Goal: Task Accomplishment & Management: Complete application form

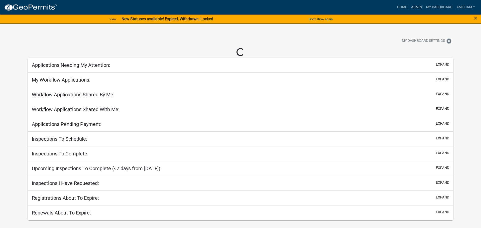
select select "3: 100"
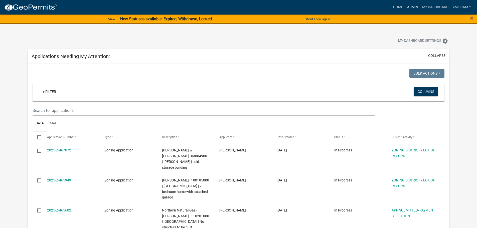
click at [408, 8] on link "Admin" at bounding box center [413, 8] width 15 height 10
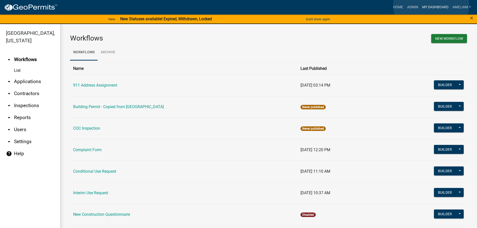
click at [432, 5] on link "My Dashboard" at bounding box center [436, 8] width 30 height 10
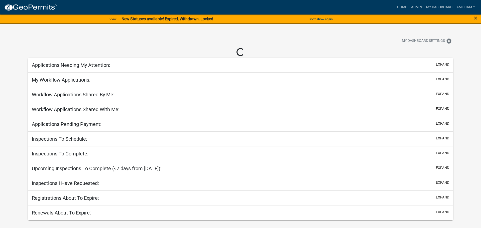
click at [144, 19] on strong "New Statuses available! Expired, Withdrawn, Locked" at bounding box center [168, 19] width 92 height 5
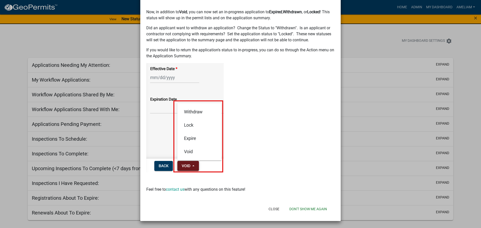
scroll to position [15, 0]
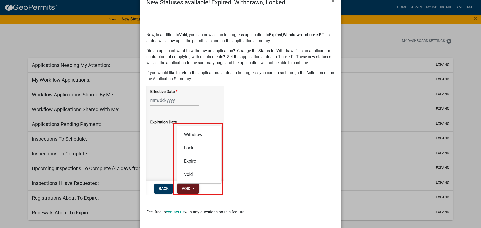
select select "3: 100"
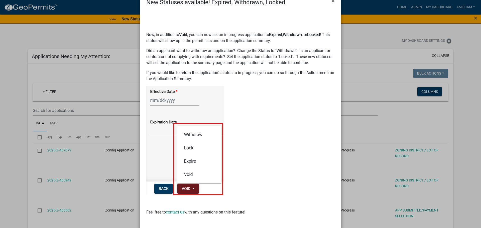
scroll to position [0, 0]
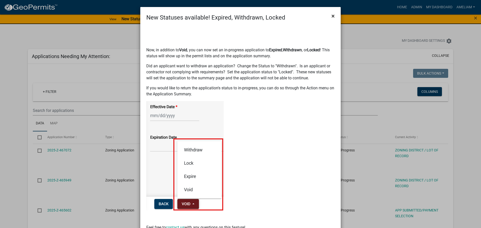
click at [332, 19] on span "×" at bounding box center [333, 16] width 3 height 7
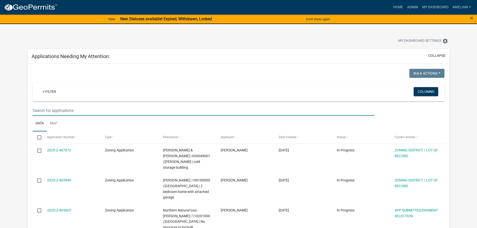
click at [98, 111] on input "text" at bounding box center [204, 111] width 342 height 10
type input "[PERSON_NAME]"
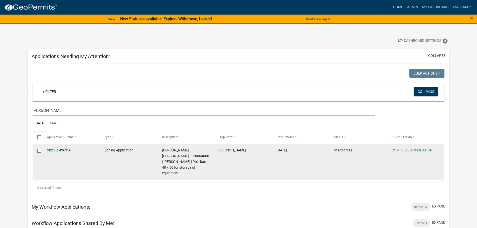
click at [68, 152] on link "2025-Z-436356" at bounding box center [59, 150] width 24 height 4
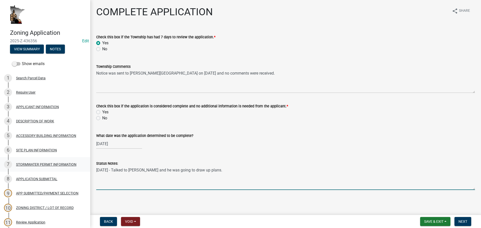
drag, startPoint x: 207, startPoint y: 173, endPoint x: 86, endPoint y: 161, distance: 121.5
click at [86, 161] on div "Zoning Application 2025-Z-436356 Edit View Summary Notes Show emails 1 Search P…" at bounding box center [240, 114] width 481 height 228
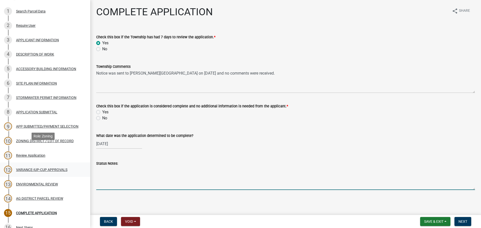
scroll to position [100, 0]
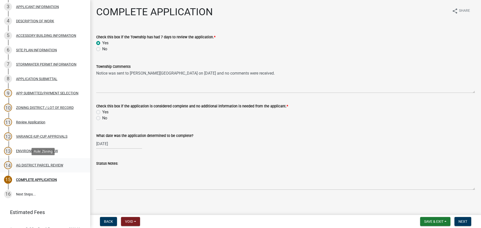
click at [47, 165] on div "AG DISTRICT PARCEL REVIEW" at bounding box center [39, 166] width 47 height 4
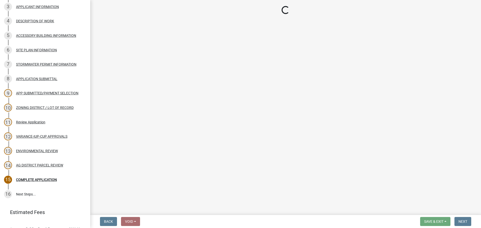
select select "fe23c68f-3976-40fb-92de-7ec6f88d0010"
select select "c27f3562-6487-48b9-bb79-d53cdb3b0a36"
select select "e720d887-05b7-48e7-b675-04570e4c9f75"
select select "3e342f75-9fb1-4b8c-bbeb-47cfa96347ca"
select select "c756e23e-ff22-4e58-8178-2621bc441b49"
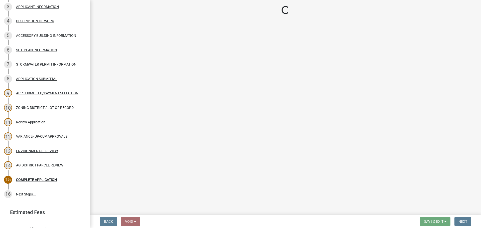
select select "d6ee9fe6-eaeb-4075-8903-6582290b482e"
select select "a045efff-9645-47c6-b046-89cf1e905dd6"
select select "aa1ca06f-8d34-4542-998d-1b6ccdc96445"
select select "f47993c2-143f-42b0-843f-88b20baa7a0f"
select select "010a36e8-78ab-47dd-88f8-ccc0edf139b8"
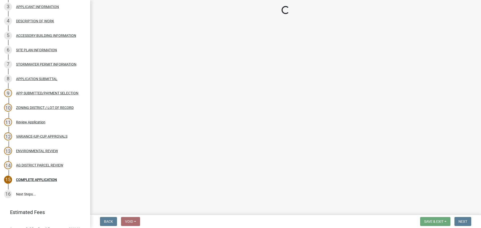
select select "617636dc-6122-45c9-991a-bd8b90cb2b24"
select select "2afcbc7a-ba70-4308-bdab-ed49491d43d0"
select select "be49bf27-167c-4383-b137-854eb09e2cec"
select select "6e389f70-961b-4b78-9c47-c422b69289d9"
select select "1e0d970e-6746-4216-b065-d6933a69b3fa"
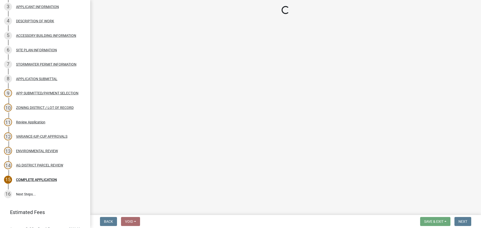
select select "44b75d30-e230-4ce0-8c0f-1ddadfe5cfb2"
select select "6d223645-95f1-4b70-a074-2c09099ea196"
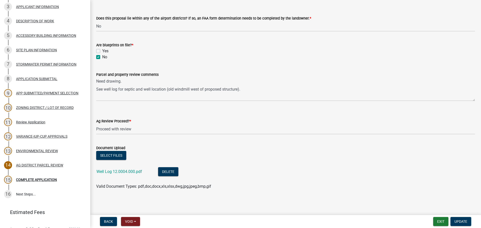
scroll to position [905, 0]
click at [118, 157] on button "Select files" at bounding box center [111, 155] width 30 height 9
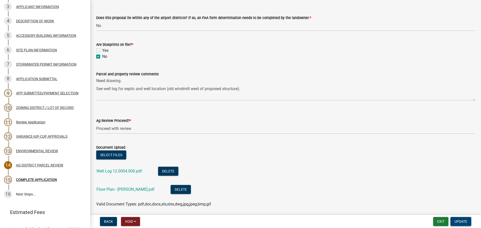
click at [462, 224] on span "Update" at bounding box center [461, 222] width 13 height 4
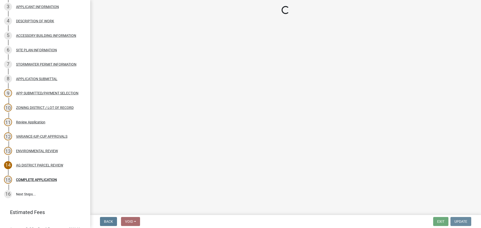
scroll to position [0, 0]
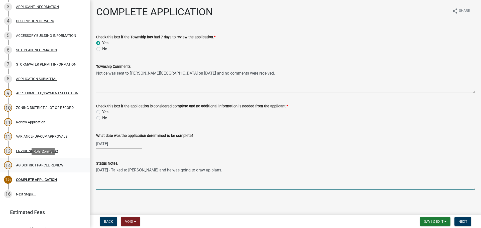
drag, startPoint x: 211, startPoint y: 169, endPoint x: 55, endPoint y: 162, distance: 156.8
click at [55, 162] on div "Zoning Application 2025-Z-436356 Edit View Summary Notes Show emails 1 Search P…" at bounding box center [240, 114] width 481 height 228
click at [448, 222] on button "Save & Exit" at bounding box center [435, 221] width 30 height 9
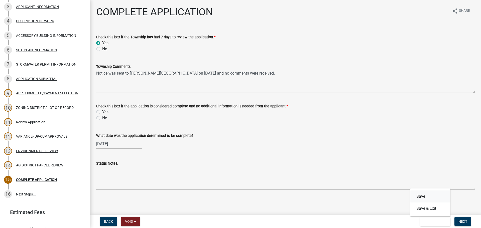
drag, startPoint x: 428, startPoint y: 196, endPoint x: 375, endPoint y: 198, distance: 52.9
click at [428, 196] on button "Save" at bounding box center [431, 197] width 40 height 12
click at [29, 166] on div "AG DISTRICT PARCEL REVIEW" at bounding box center [39, 166] width 47 height 4
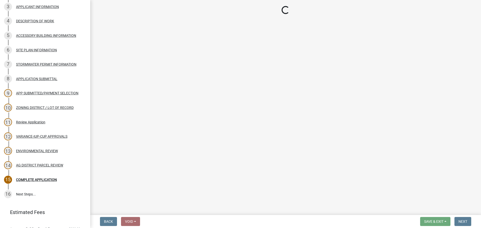
select select "fe23c68f-3976-40fb-92de-7ec6f88d0010"
select select "c27f3562-6487-48b9-bb79-d53cdb3b0a36"
select select "e720d887-05b7-48e7-b675-04570e4c9f75"
select select "3e342f75-9fb1-4b8c-bbeb-47cfa96347ca"
select select "c756e23e-ff22-4e58-8178-2621bc441b49"
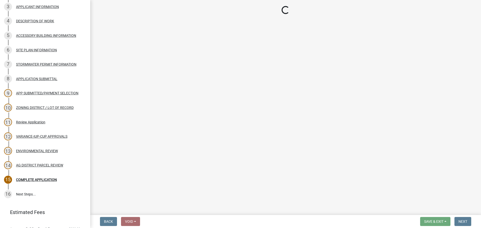
select select "d6ee9fe6-eaeb-4075-8903-6582290b482e"
select select "a045efff-9645-47c6-b046-89cf1e905dd6"
select select "aa1ca06f-8d34-4542-998d-1b6ccdc96445"
select select "f47993c2-143f-42b0-843f-88b20baa7a0f"
select select "010a36e8-78ab-47dd-88f8-ccc0edf139b8"
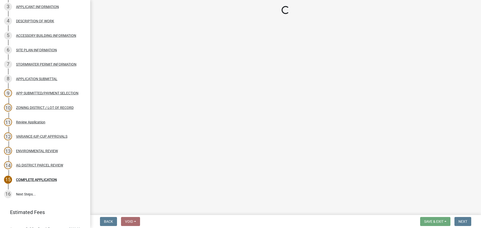
select select "617636dc-6122-45c9-991a-bd8b90cb2b24"
select select "2afcbc7a-ba70-4308-bdab-ed49491d43d0"
select select "be49bf27-167c-4383-b137-854eb09e2cec"
select select "6e389f70-961b-4b78-9c47-c422b69289d9"
select select "1e0d970e-6746-4216-b065-d6933a69b3fa"
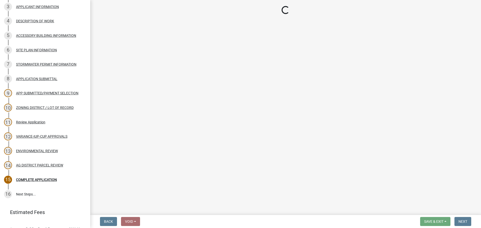
select select "44b75d30-e230-4ce0-8c0f-1ddadfe5cfb2"
select select "6d223645-95f1-4b70-a074-2c09099ea196"
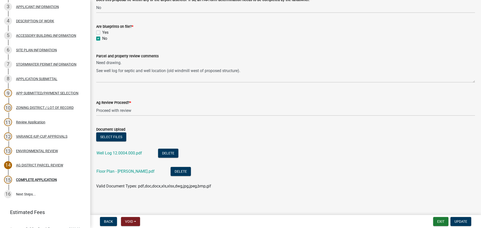
scroll to position [923, 0]
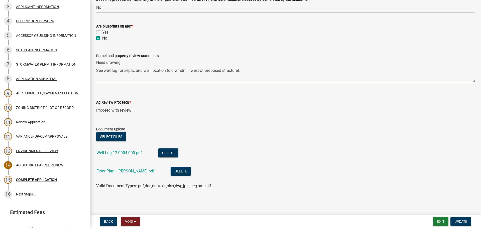
click at [259, 74] on textarea "Need drawing. See well log for septic and well location (old windmill west of p…" at bounding box center [285, 71] width 379 height 24
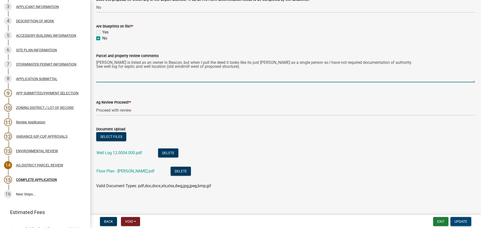
type textarea "[PERSON_NAME] is listed as an owner in Beacon, but when I pull the deed it look…"
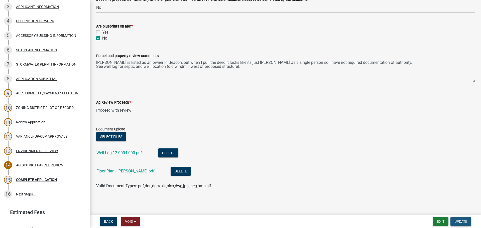
click at [458, 223] on span "Update" at bounding box center [461, 222] width 13 height 4
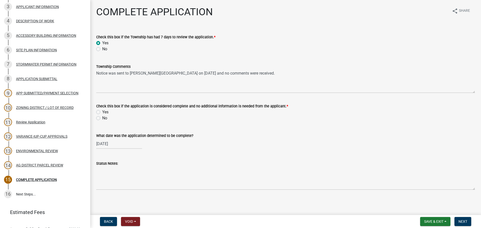
scroll to position [1, 0]
click at [52, 156] on link "13 ENVIRONMENTAL REVIEW" at bounding box center [45, 151] width 90 height 15
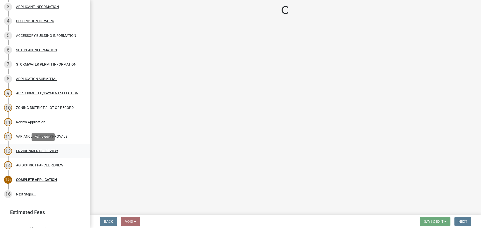
scroll to position [0, 0]
select select "294fbb0f-ef92-492d-a55d-6ae48f2d4023"
select select "5727336e-9a20-4bd2-a6f3-e7484509ff9a"
select select "e7961d78-4f82-4ea0-a075-1f680d90960e"
select select "c6e59cde-c6c7-4f55-83a7-8d9fc2aab159"
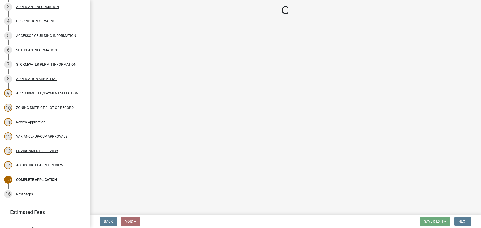
select select "c0fe89da-e6be-4440-b09b-6bf401eca5d4"
select select "cc045de0-ead4-414c-a886-12e51f2bc4aa"
select select "c55ed237-4e75-4d9e-9e6e-534c544ae652"
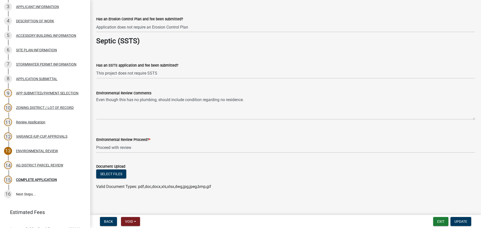
scroll to position [827, 0]
click at [48, 180] on div "COMPLETE APPLICATION" at bounding box center [36, 180] width 41 height 4
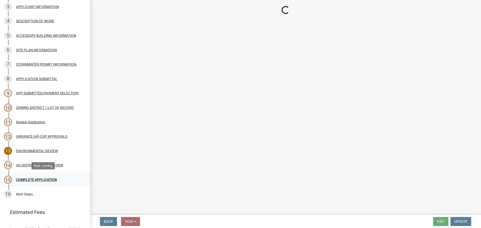
scroll to position [0, 0]
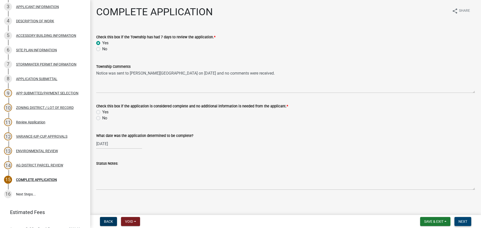
click at [466, 222] on span "Next" at bounding box center [463, 222] width 9 height 4
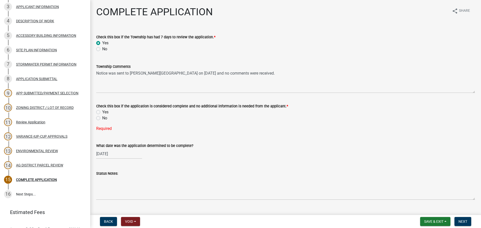
click at [101, 117] on div "No" at bounding box center [285, 118] width 379 height 6
click at [102, 111] on div "Yes" at bounding box center [285, 112] width 379 height 6
click at [103, 112] on label "Yes" at bounding box center [105, 112] width 6 height 6
click at [103, 112] on input "Yes" at bounding box center [103, 110] width 3 height 3
radio input "true"
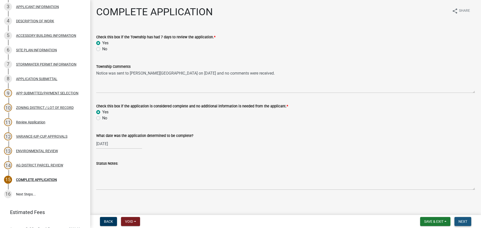
click at [462, 224] on button "Next" at bounding box center [463, 221] width 17 height 9
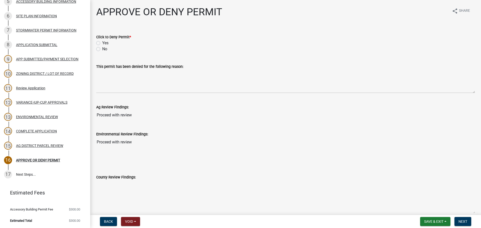
click at [102, 50] on label "No" at bounding box center [104, 49] width 5 height 6
click at [102, 49] on input "No" at bounding box center [103, 47] width 3 height 3
radio input "true"
click at [102, 44] on label "Yes" at bounding box center [105, 43] width 6 height 6
click at [102, 43] on input "Yes" at bounding box center [103, 41] width 3 height 3
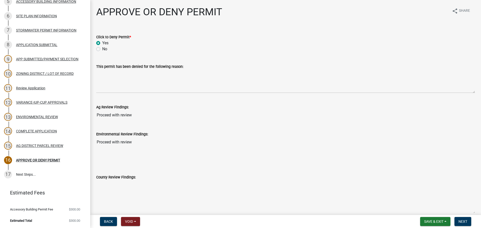
radio input "true"
click at [102, 51] on label "No" at bounding box center [104, 49] width 5 height 6
click at [102, 49] on input "No" at bounding box center [103, 47] width 3 height 3
radio input "true"
click at [463, 224] on button "Next" at bounding box center [463, 221] width 17 height 9
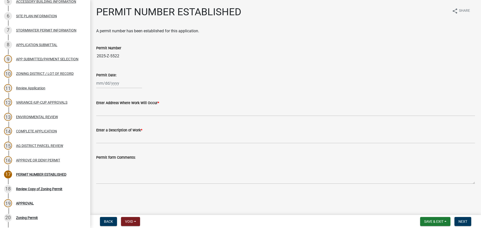
scroll to position [192, 0]
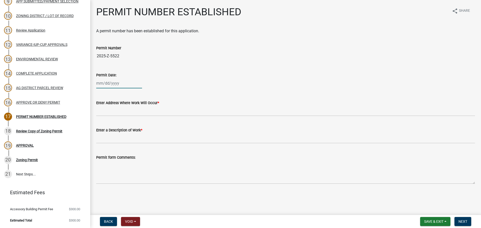
click at [107, 84] on div at bounding box center [119, 83] width 46 height 10
select select "8"
select select "2025"
click at [124, 132] on div "21" at bounding box center [125, 134] width 8 height 8
type input "[DATE]"
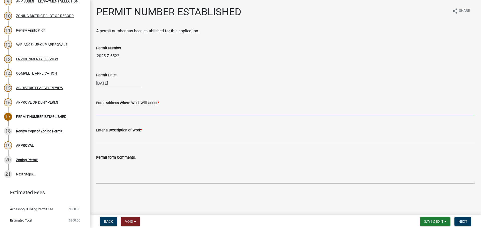
click at [125, 109] on input "Enter Address Where Work Will Occur *" at bounding box center [285, 111] width 379 height 10
click at [192, 94] on div "Enter Address Where Work Will Occur *" at bounding box center [285, 104] width 379 height 23
click at [125, 113] on input "Enter Address Where Work Will Occur *" at bounding box center [285, 111] width 379 height 10
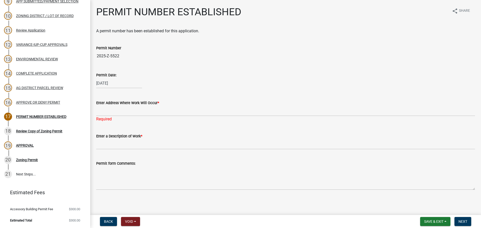
click at [202, 98] on div "Enter Address Where Work Will Occur * Required" at bounding box center [285, 107] width 379 height 29
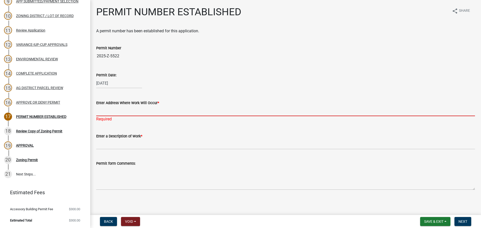
click at [120, 108] on input "Enter Address Where Work Will Occur *" at bounding box center [285, 111] width 379 height 10
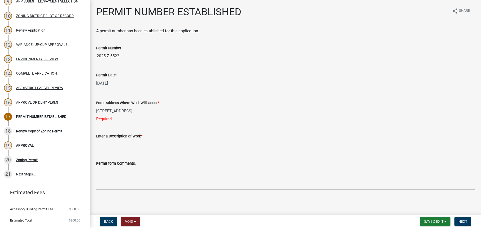
type input "[STREET_ADDRESS]"
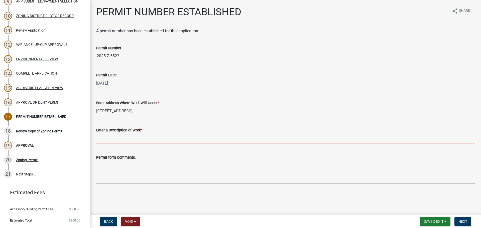
click at [120, 145] on wm-data-entity-input "Enter a Description of Work *" at bounding box center [285, 133] width 379 height 27
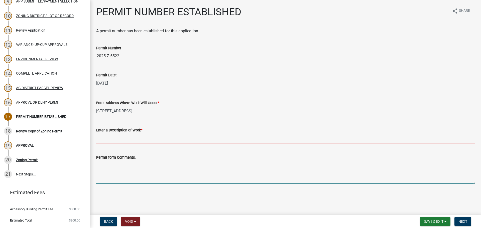
click at [247, 167] on textarea "Permit form Comments:" at bounding box center [285, 173] width 379 height 24
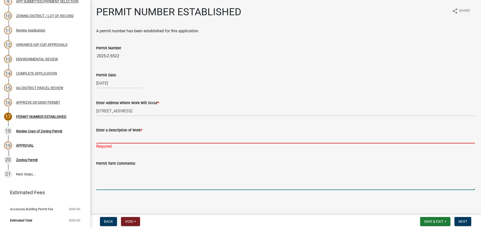
click at [135, 138] on input "Enter a Description of Work *" at bounding box center [285, 138] width 379 height 10
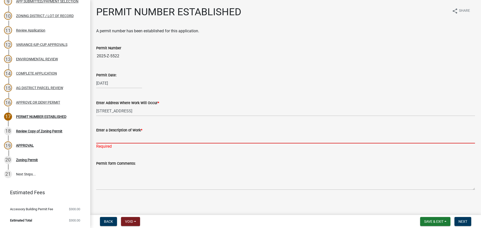
click at [158, 139] on input "Enter a Description of Work *" at bounding box center [285, 138] width 379 height 10
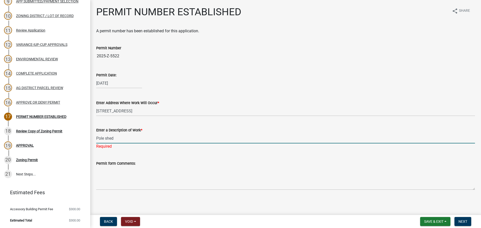
type input "Pole shed"
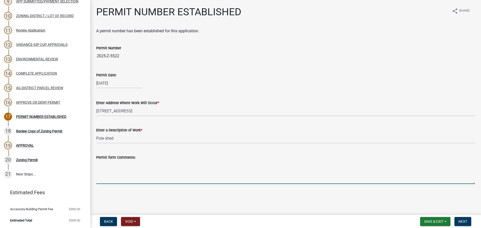
click at [226, 162] on form "Permit form Comments:" at bounding box center [285, 170] width 379 height 30
click at [449, 223] on button "Save & Exit" at bounding box center [435, 221] width 30 height 9
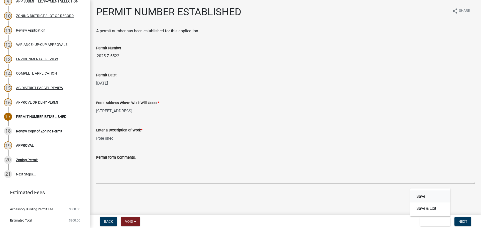
click at [425, 196] on button "Save" at bounding box center [431, 197] width 40 height 12
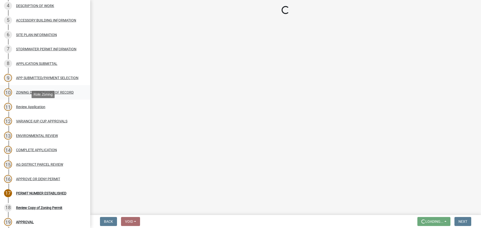
scroll to position [42, 0]
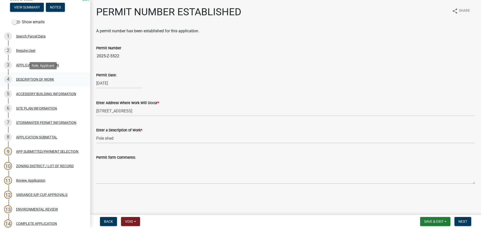
click at [37, 81] on div "DESCRIPTION OF WORK" at bounding box center [35, 80] width 38 height 4
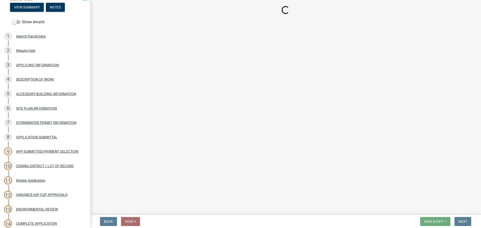
select select "8a50126a-ac8f-44d1-8890-2a914b053a60"
select select "f9b7dd3b-3a38-45c4-aa8d-40d341efce99"
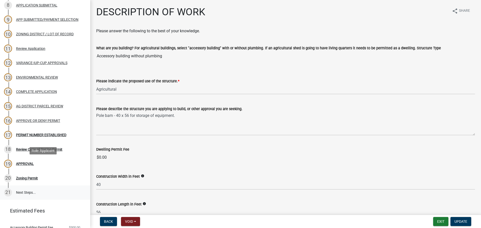
scroll to position [192, 0]
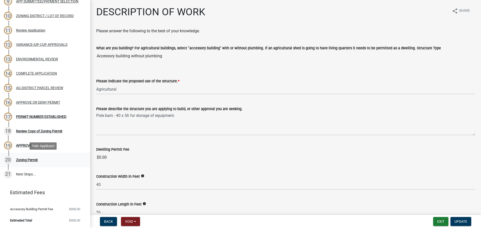
click at [22, 159] on div "Zoning Permit" at bounding box center [27, 160] width 22 height 4
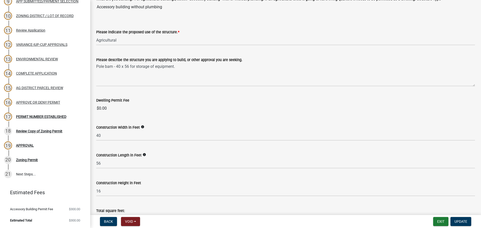
scroll to position [50, 0]
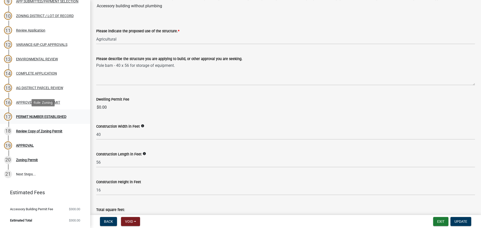
click at [56, 117] on div "PERMIT NUMBER ESTABLISHED" at bounding box center [41, 117] width 50 height 4
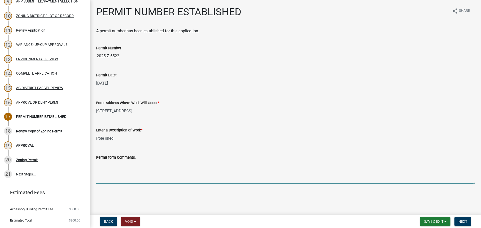
click at [128, 171] on textarea "Permit form Comments:" at bounding box center [285, 173] width 379 height 24
paste textarea "Per the [GEOGRAPHIC_DATA] Zoning Ordinance Section 29.15 no accessory building …"
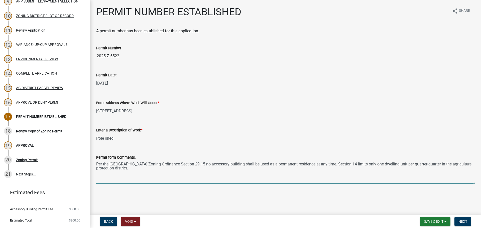
type textarea "Per the [GEOGRAPHIC_DATA] Zoning Ordinance Section 29.15 no accessory building …"
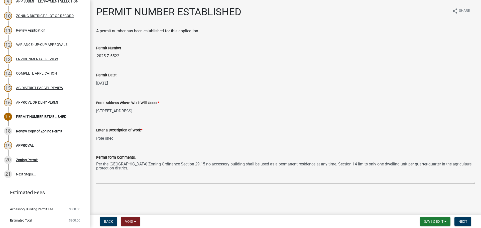
click at [252, 226] on div "Back Void Withdraw Lock Expire Void Save & Exit Save Save & Exit Next" at bounding box center [285, 221] width 383 height 9
click at [472, 87] on div "[DATE]" at bounding box center [285, 83] width 379 height 10
click at [460, 224] on span "Next" at bounding box center [463, 222] width 9 height 4
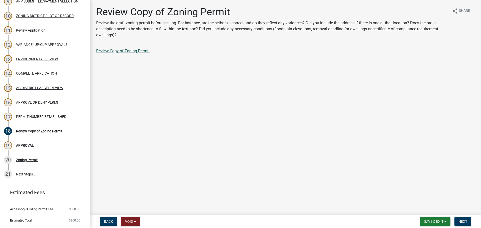
click at [115, 51] on link "Review Copy of Zoning Permit" at bounding box center [122, 51] width 53 height 5
click at [462, 219] on button "Next" at bounding box center [463, 221] width 17 height 9
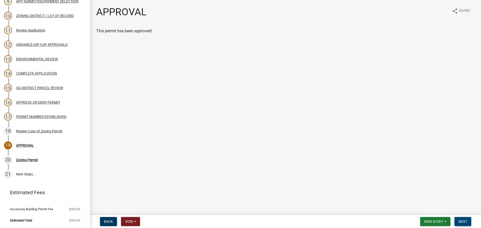
click at [464, 225] on button "Next" at bounding box center [463, 221] width 17 height 9
